Goal: Find specific page/section: Find specific page/section

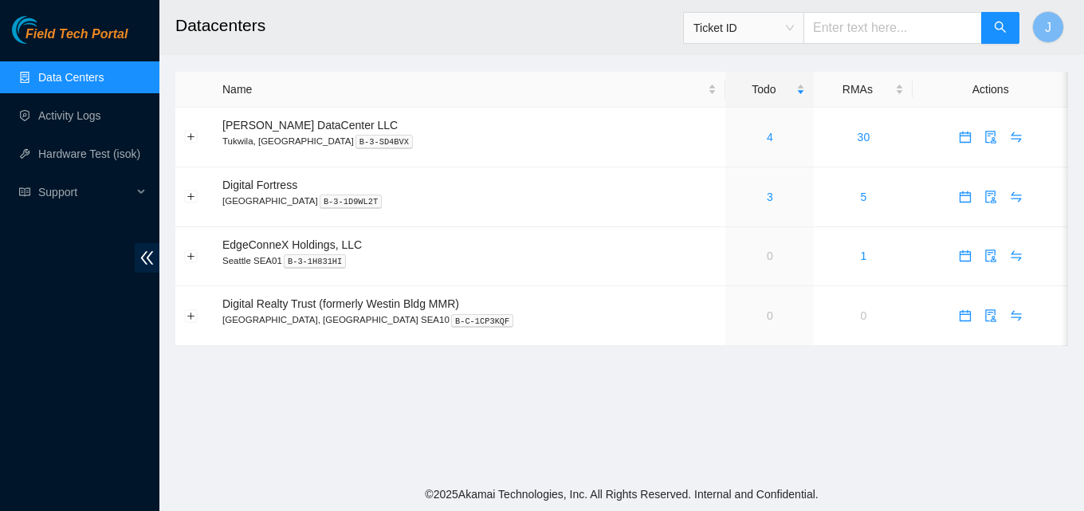
click at [124, 415] on div "Field Tech Portal Data Centers Activity Logs Hardware Test (isok) Support" at bounding box center [79, 263] width 159 height 495
click at [767, 136] on link "4" at bounding box center [770, 137] width 6 height 13
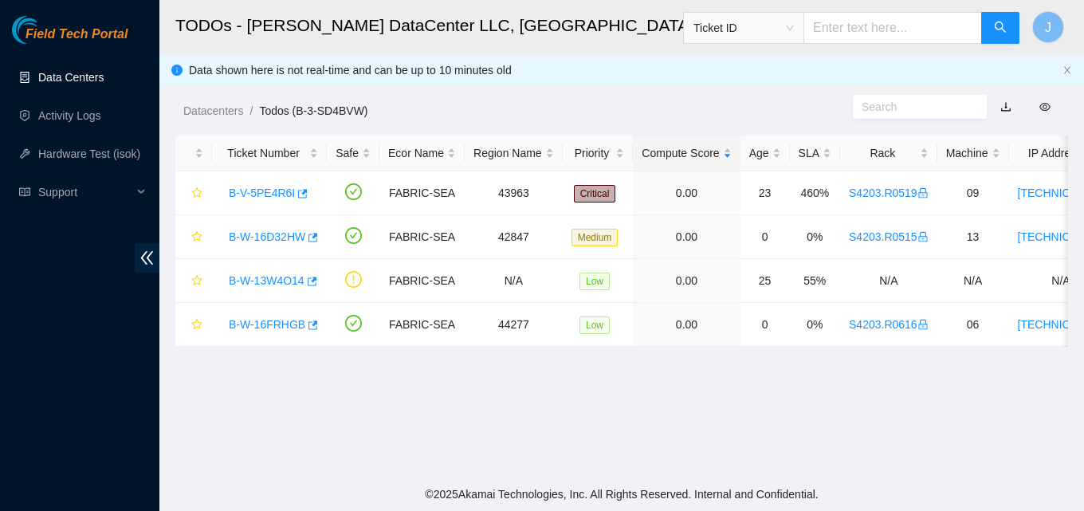
click at [75, 71] on link "Data Centers" at bounding box center [70, 77] width 65 height 13
